Goal: Task Accomplishment & Management: Manage account settings

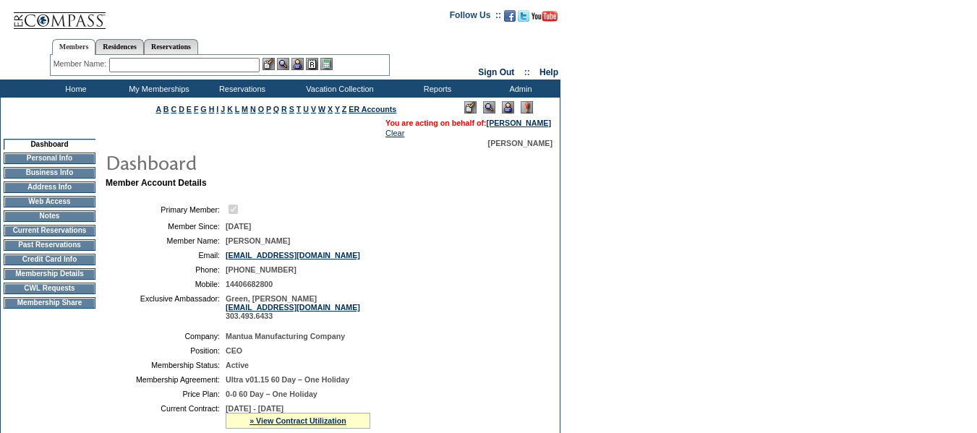
click at [38, 236] on td "Current Reservations" at bounding box center [50, 231] width 92 height 12
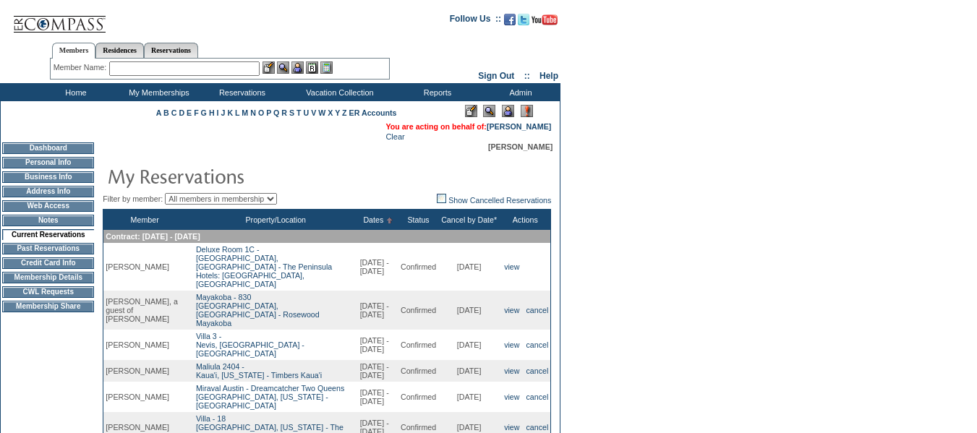
click at [212, 69] on input "text" at bounding box center [184, 68] width 150 height 14
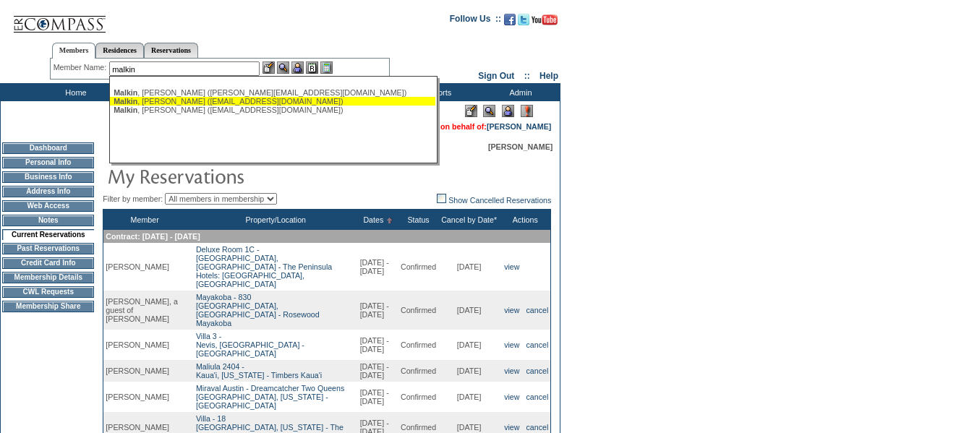
click at [216, 101] on div "[PERSON_NAME] ([EMAIL_ADDRESS][DOMAIN_NAME])" at bounding box center [273, 101] width 318 height 9
type input "[PERSON_NAME] ([EMAIL_ADDRESS][DOMAIN_NAME])"
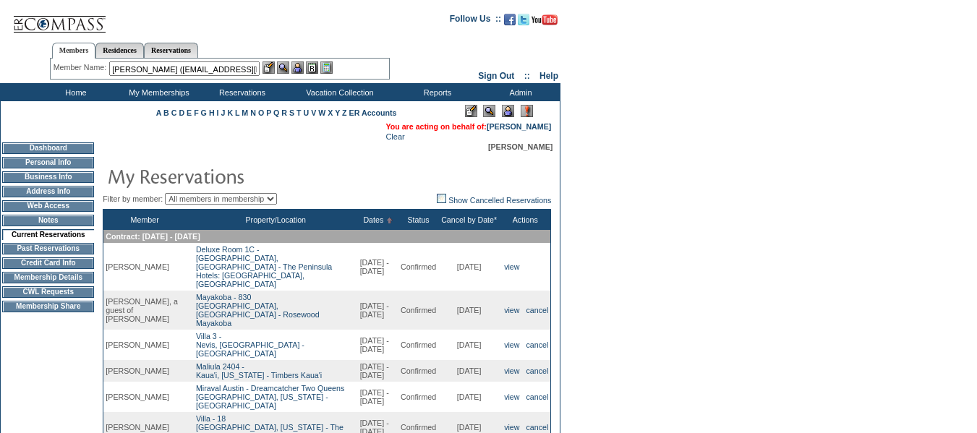
click at [303, 69] on img at bounding box center [298, 67] width 12 height 12
click at [285, 67] on img at bounding box center [283, 67] width 12 height 12
